Goal: Task Accomplishment & Management: Complete application form

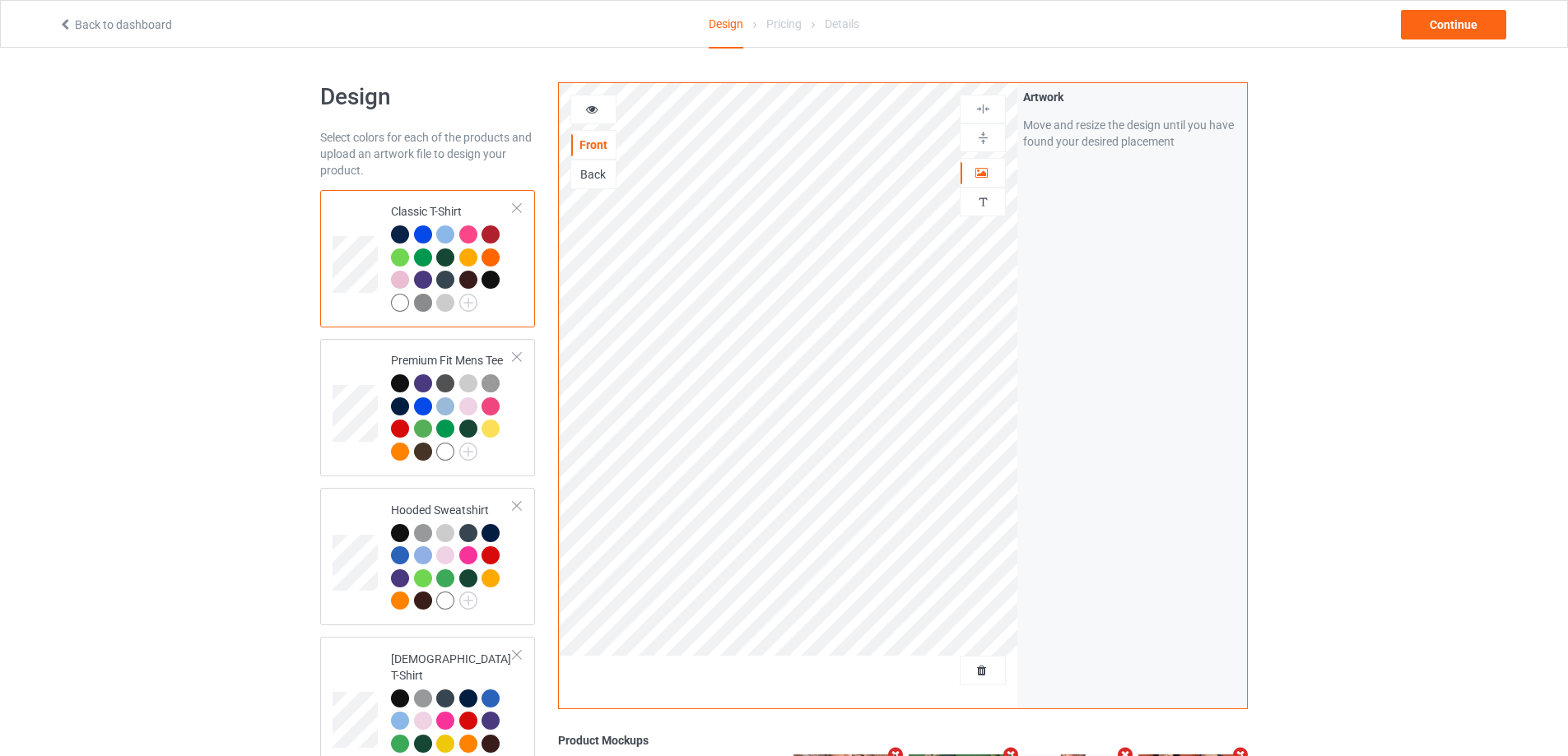
click at [973, 659] on div at bounding box center [982, 671] width 46 height 30
click at [972, 664] on span "Delete all designs" at bounding box center [945, 671] width 87 height 14
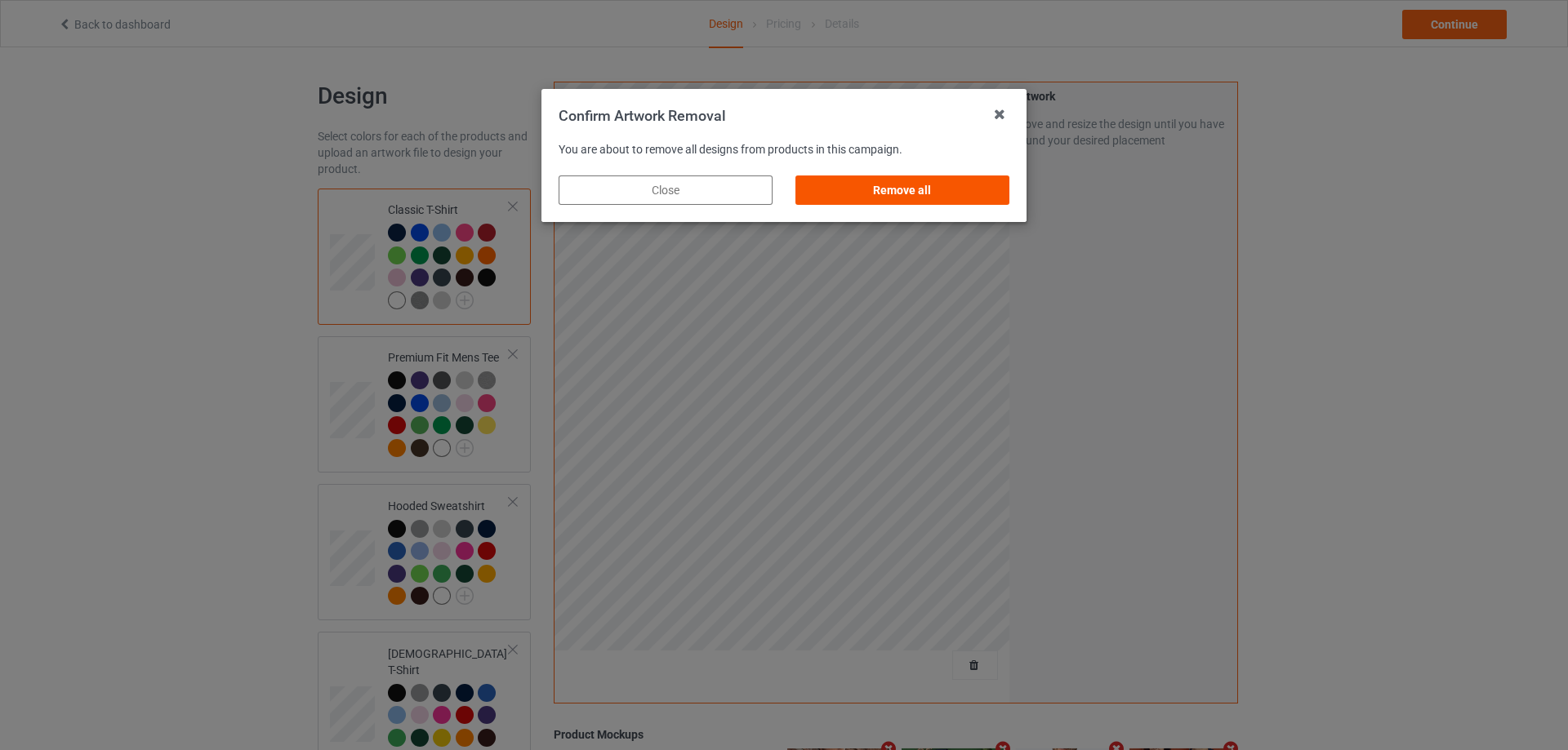
click at [956, 182] on div "Remove all" at bounding box center [902, 190] width 214 height 30
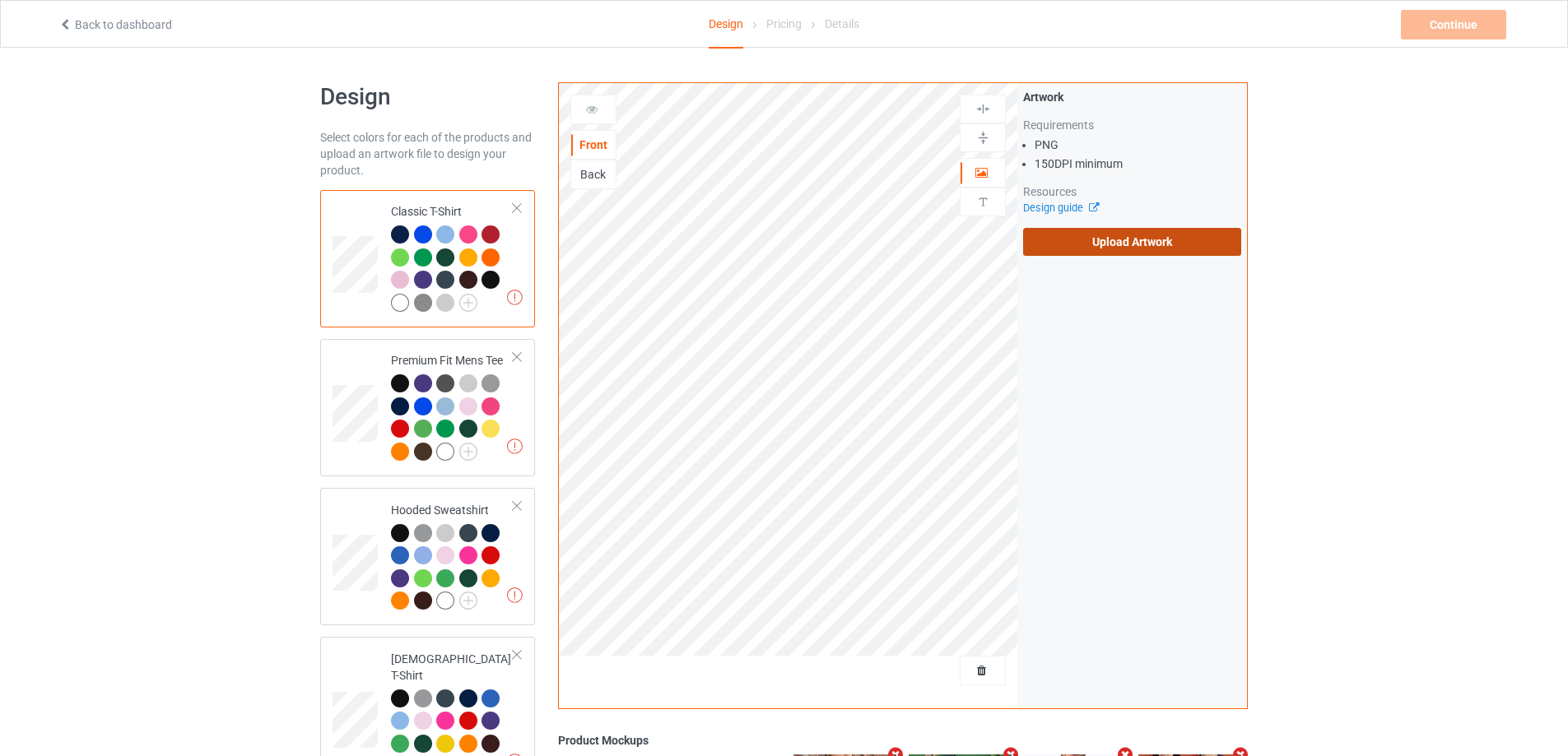
click at [1094, 241] on label "Upload Artwork" at bounding box center [1132, 241] width 218 height 28
click at [0, 0] on input "Upload Artwork" at bounding box center [0, 0] width 0 height 0
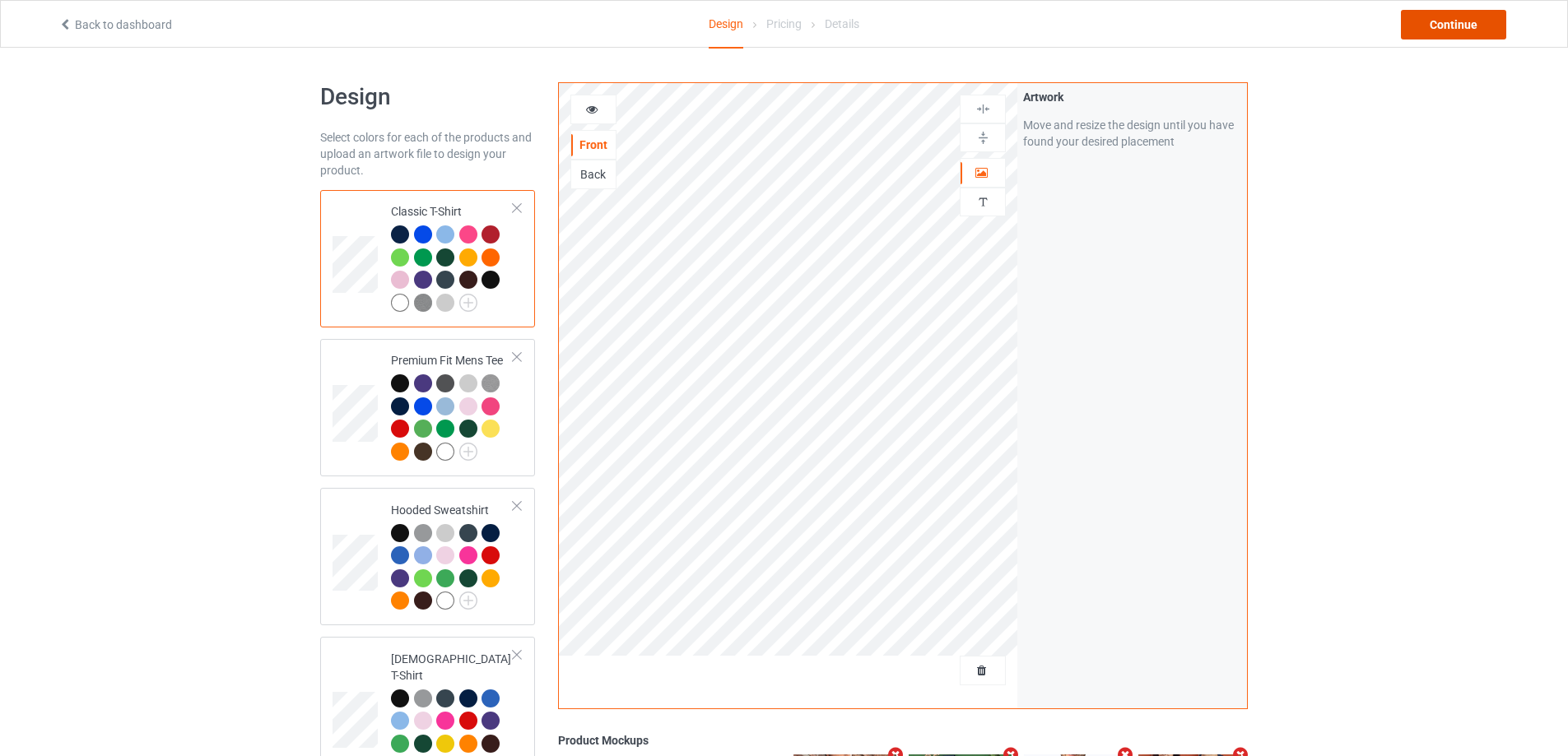
click at [1458, 14] on div "Continue" at bounding box center [1453, 25] width 105 height 30
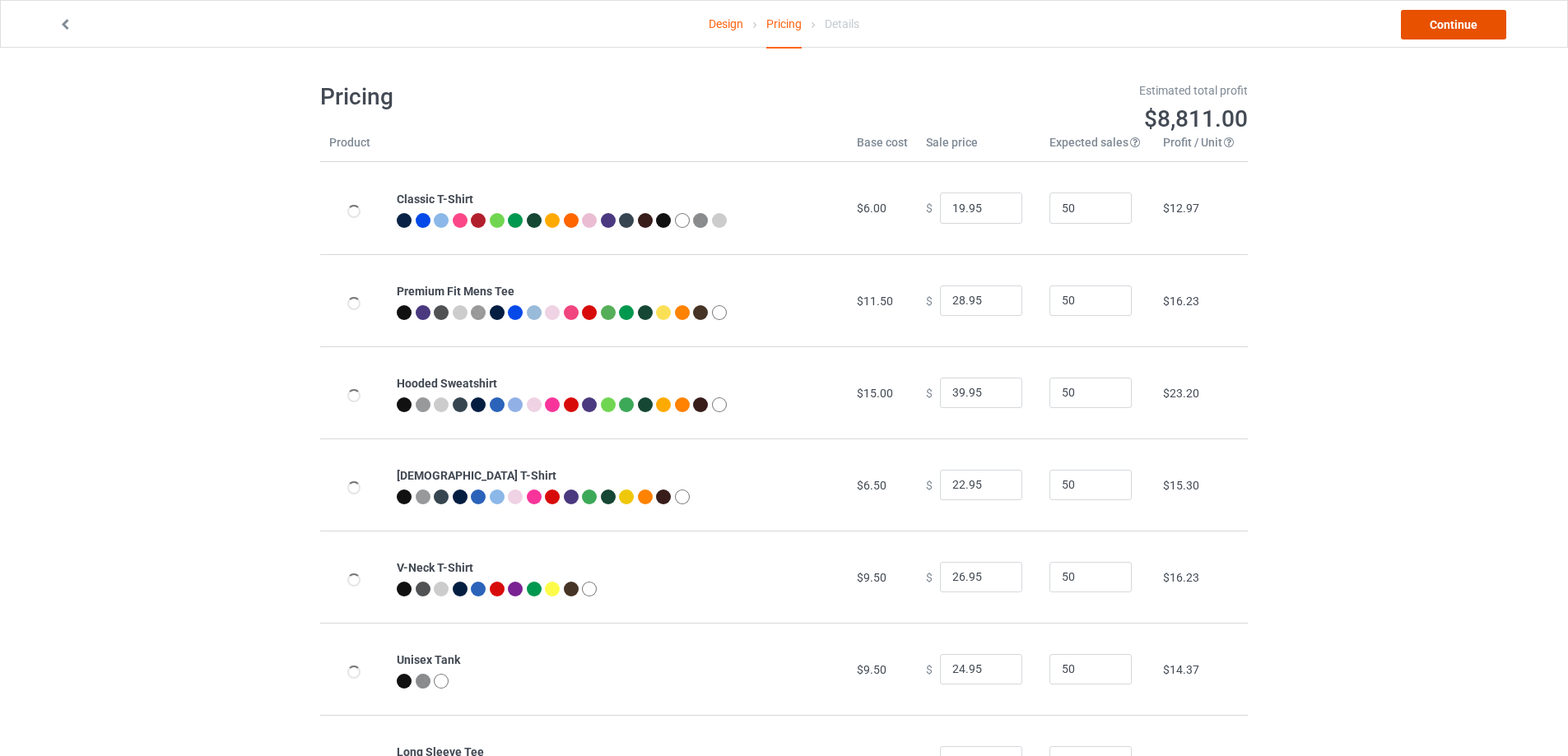
click at [1456, 19] on link "Continue" at bounding box center [1453, 25] width 105 height 30
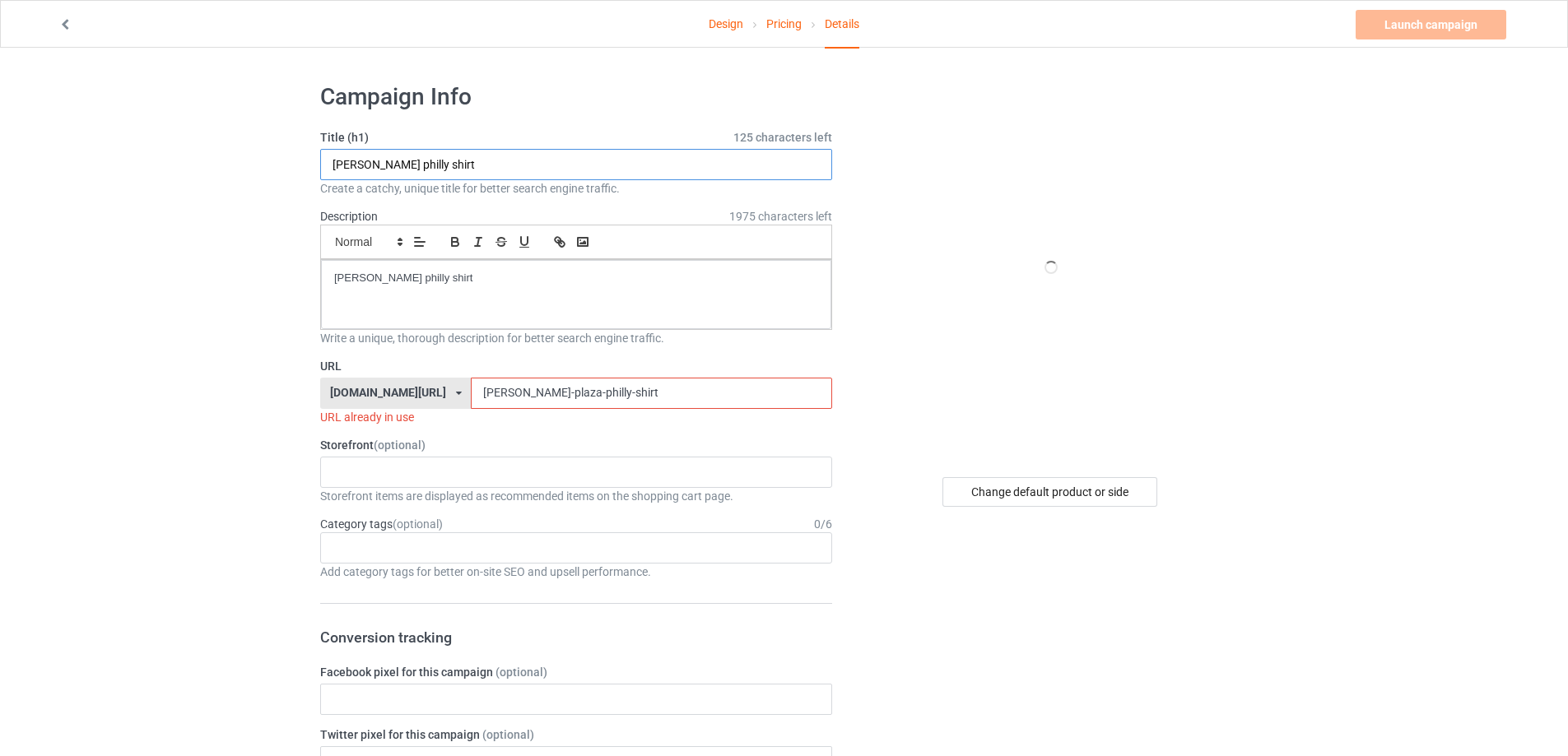
drag, startPoint x: 169, startPoint y: 172, endPoint x: 436, endPoint y: 270, distance: 284.4
paste input "Cantfeelstill Löded Draco"
type input "Cantfeelstill Löded Draco shirt"
drag, startPoint x: 501, startPoint y: 314, endPoint x: 149, endPoint y: 262, distance: 355.8
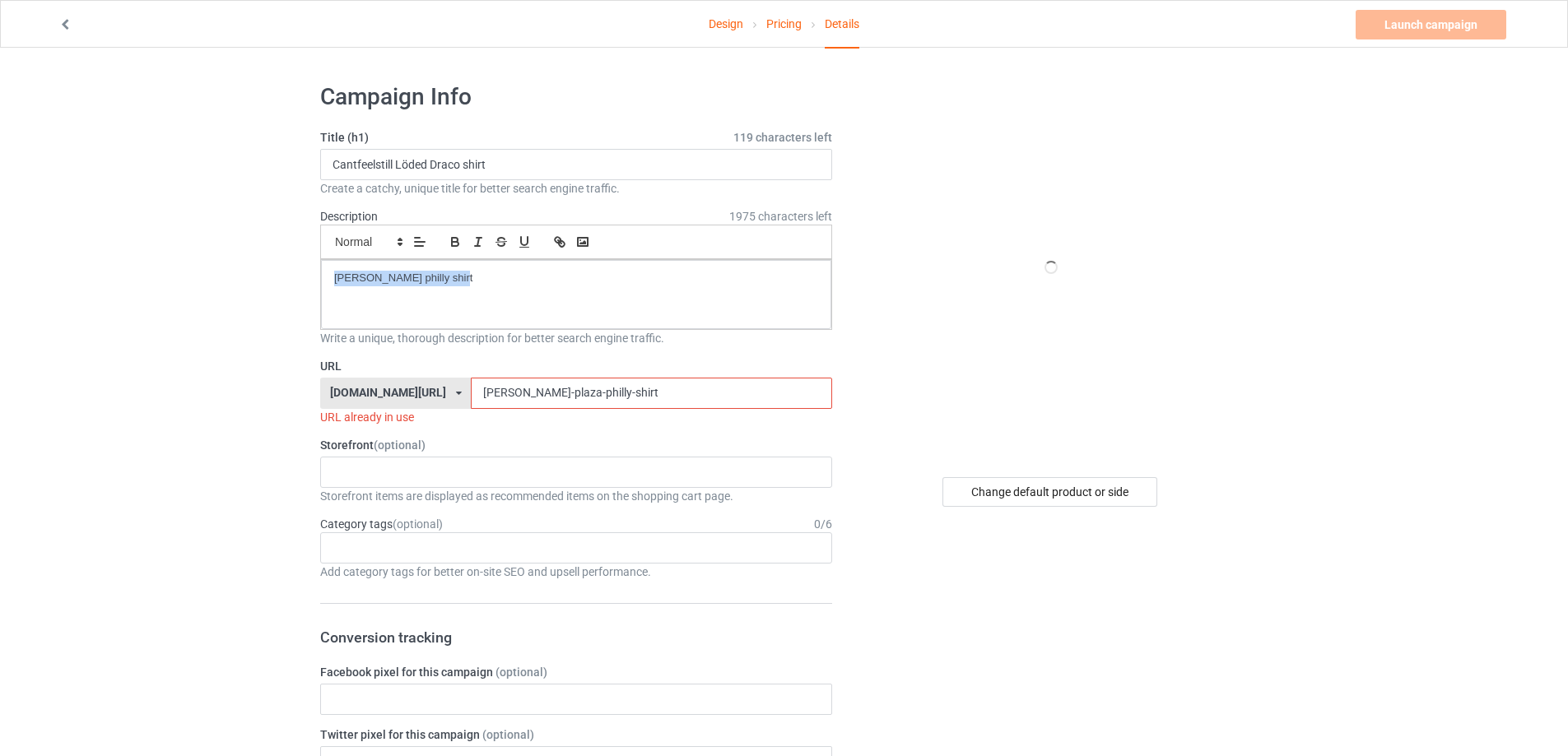
drag, startPoint x: 524, startPoint y: 388, endPoint x: 349, endPoint y: 388, distance: 175.0
click at [341, 388] on div "[DOMAIN_NAME][URL] [DOMAIN_NAME][URL] [DOMAIN_NAME][URL] 5cd2f964b197f721e1cad2…" at bounding box center [576, 393] width 512 height 31
paste input "cantfeelstill-lded-draco"
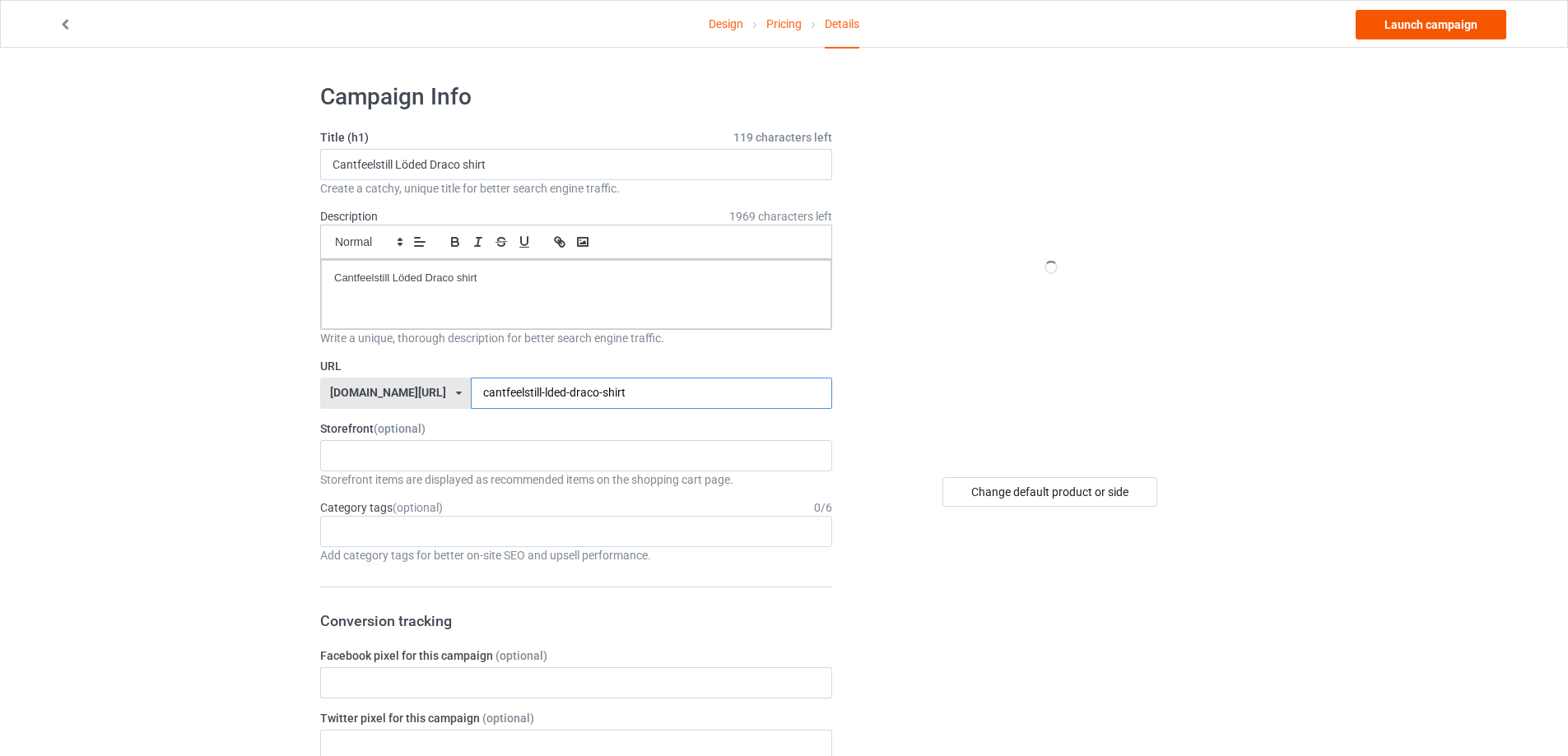
type input "cantfeelstill-lded-draco-shirt"
click at [1455, 33] on link "Launch campaign" at bounding box center [1431, 25] width 151 height 30
